Goal: Navigation & Orientation: Find specific page/section

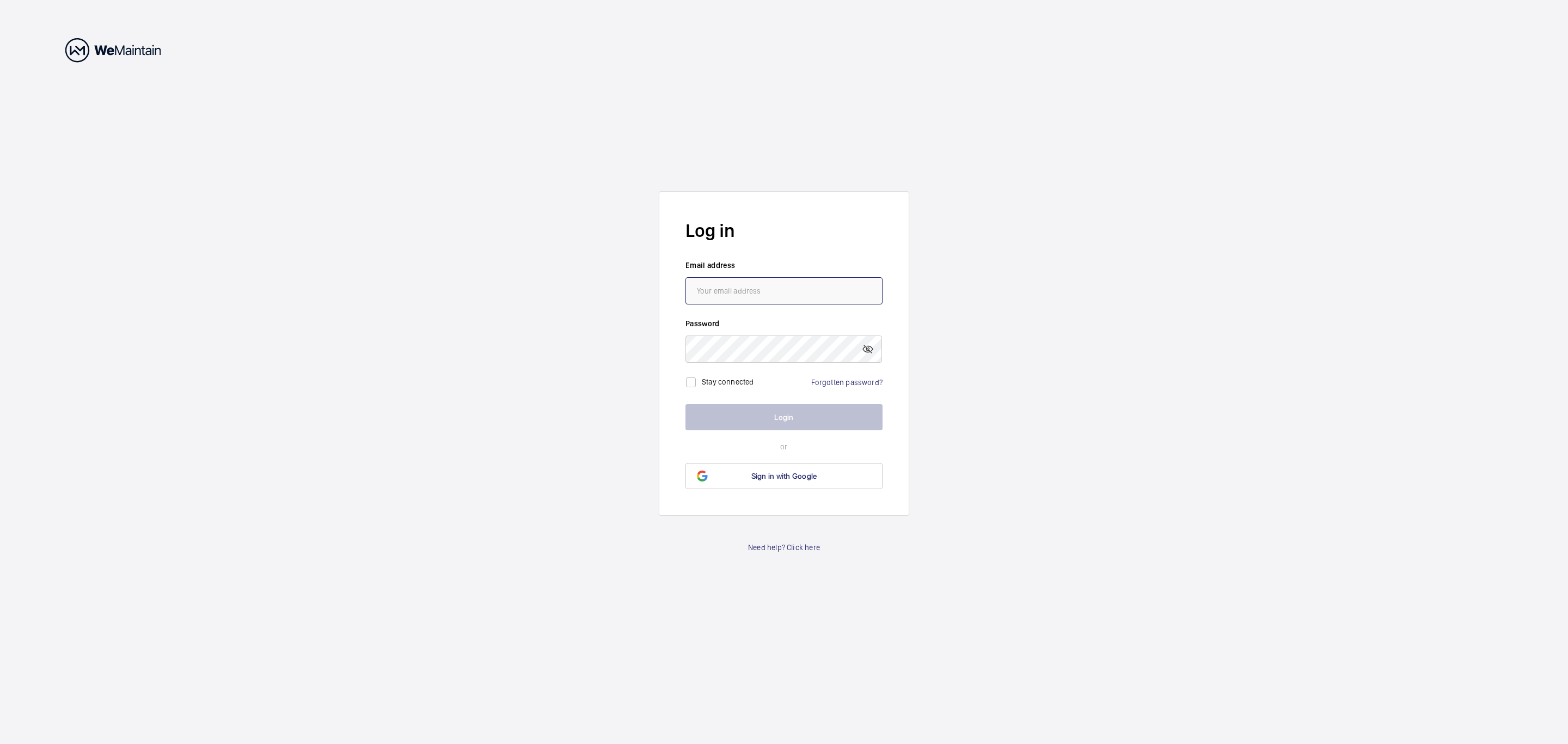
type input "[EMAIL_ADDRESS][DOMAIN_NAME]"
click at [712, 415] on button "Login" at bounding box center [784, 416] width 197 height 26
click at [724, 422] on button "Login" at bounding box center [784, 416] width 197 height 26
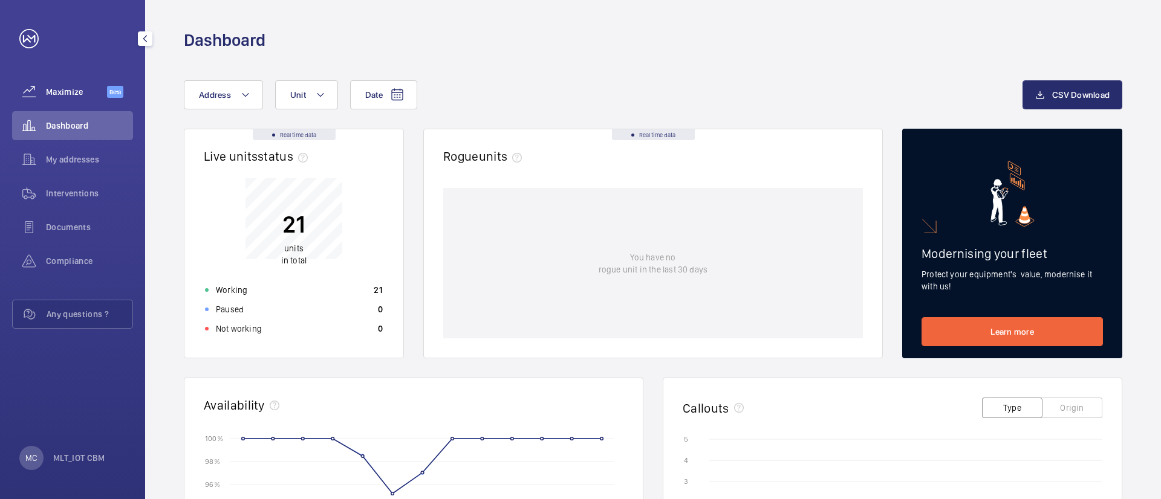
click at [79, 95] on span "Maximize" at bounding box center [76, 92] width 61 height 12
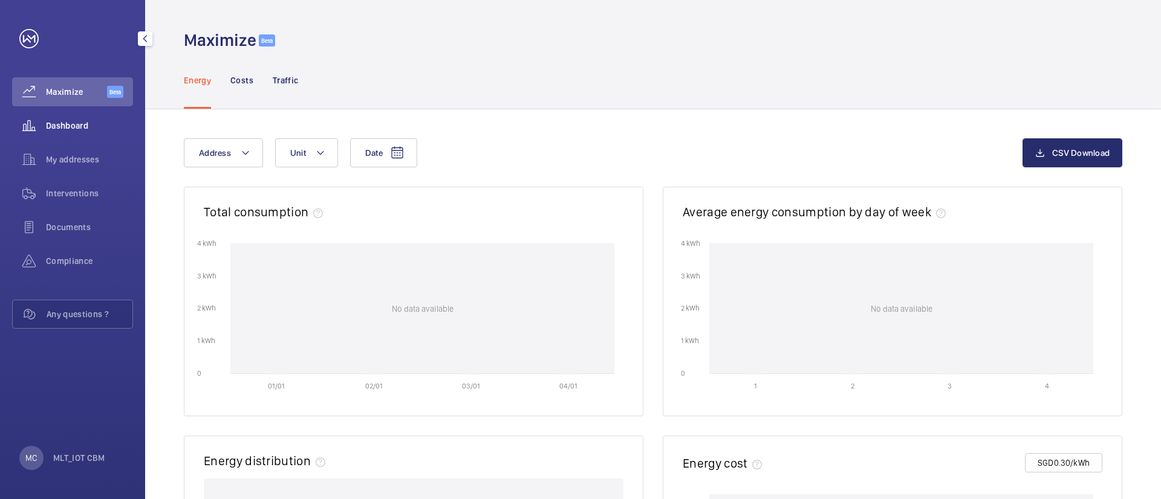
click at [62, 131] on span "Dashboard" at bounding box center [89, 126] width 87 height 12
